Goal: Navigation & Orientation: Find specific page/section

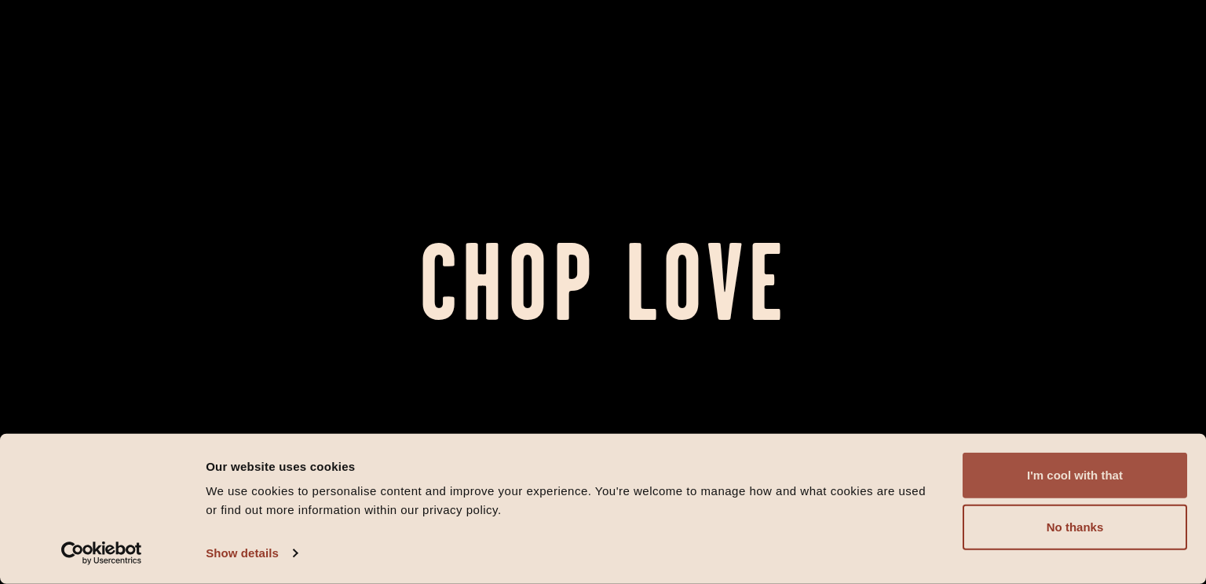
click at [602, 478] on button "I'm cool with that" at bounding box center [1075, 475] width 225 height 46
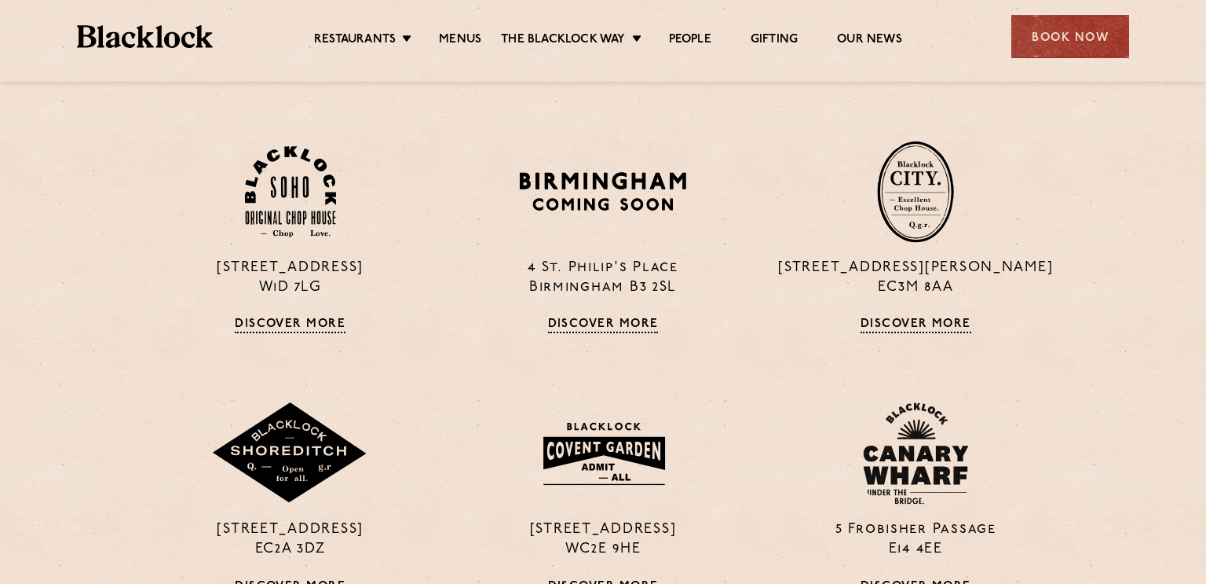
scroll to position [1073, 0]
click at [602, 29] on ul "Restaurants Soho City Shoreditch Covent Garden Canary Wharf Manchester Birmingh…" at bounding box center [608, 36] width 791 height 25
click at [602, 43] on link "People" at bounding box center [690, 40] width 42 height 17
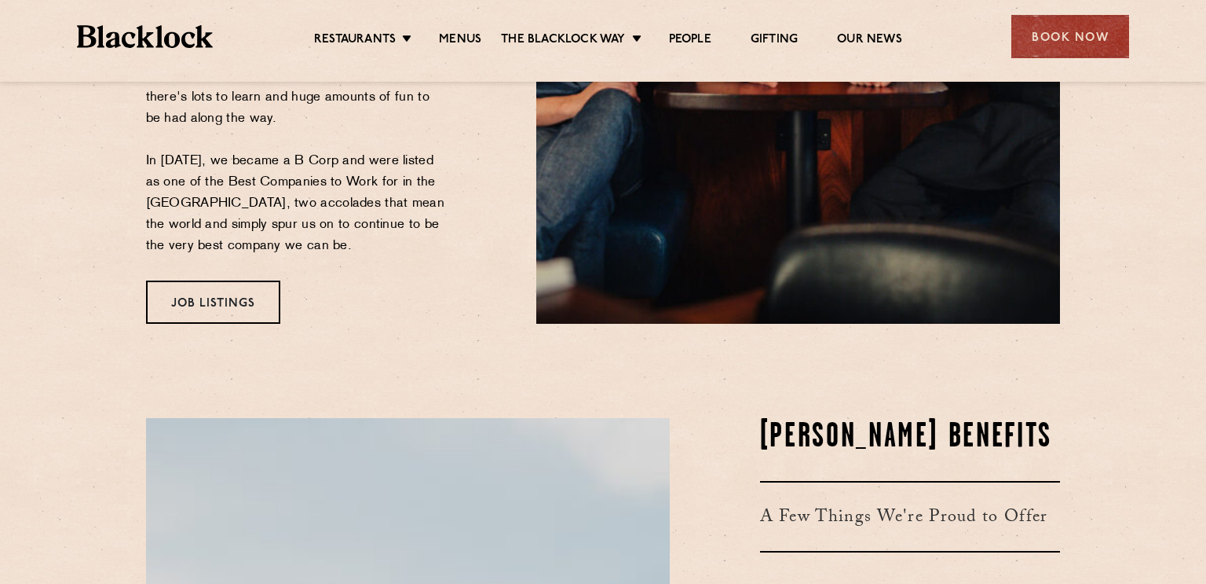
scroll to position [507, 0]
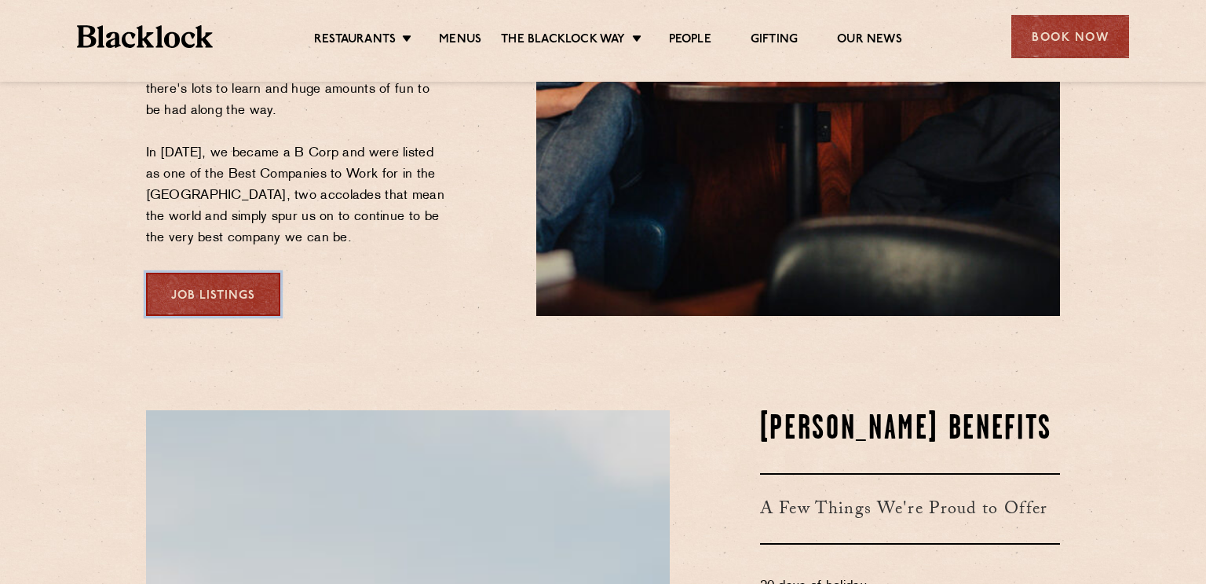
click at [262, 276] on link "Job Listings" at bounding box center [213, 294] width 134 height 43
